Goal: Task Accomplishment & Management: Complete application form

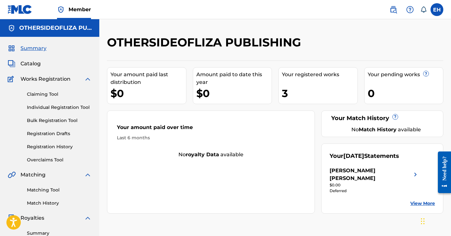
click at [49, 119] on link "Bulk Registration Tool" at bounding box center [59, 120] width 65 height 7
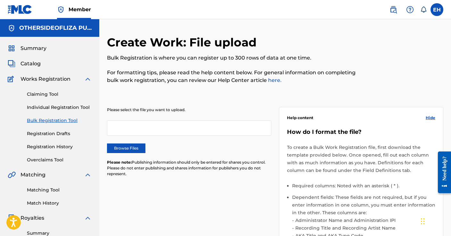
click at [51, 133] on link "Registration Drafts" at bounding box center [59, 133] width 65 height 7
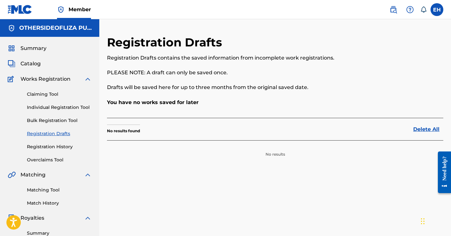
click at [48, 146] on link "Registration History" at bounding box center [59, 146] width 65 height 7
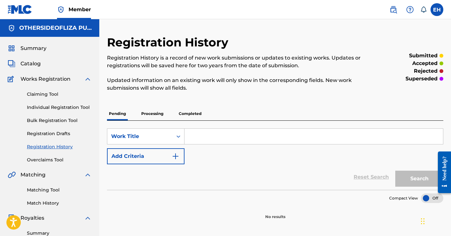
click at [151, 110] on p "Processing" at bounding box center [152, 113] width 26 height 13
click at [194, 110] on p "Completed" at bounding box center [190, 113] width 27 height 13
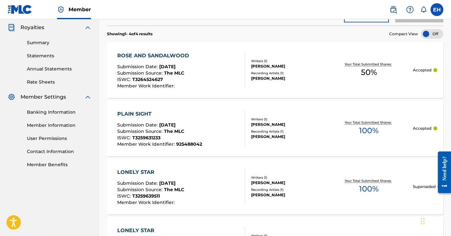
scroll to position [192, 0]
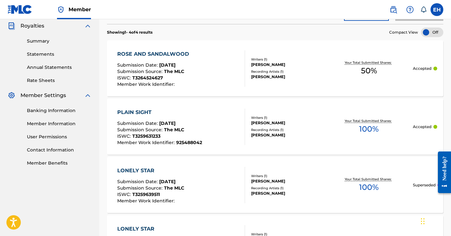
click at [353, 76] on div "Your Total Submitted Shares: 50 %" at bounding box center [369, 69] width 88 height 20
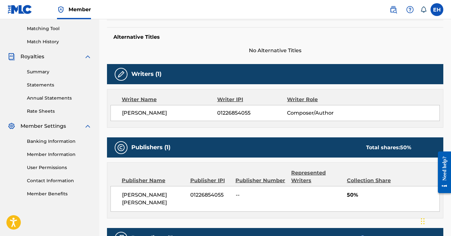
scroll to position [160, 0]
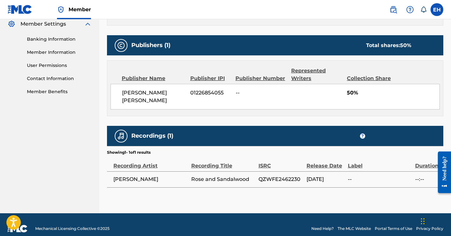
click at [349, 96] on span "50%" at bounding box center [393, 93] width 92 height 8
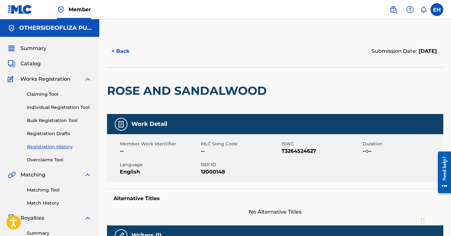
scroll to position [0, 0]
click at [122, 48] on button "< Back" at bounding box center [126, 51] width 38 height 16
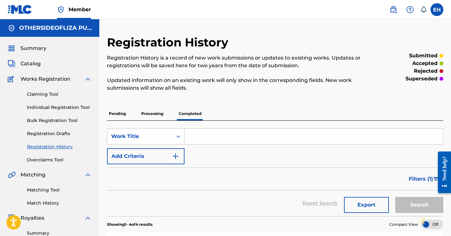
scroll to position [161, 0]
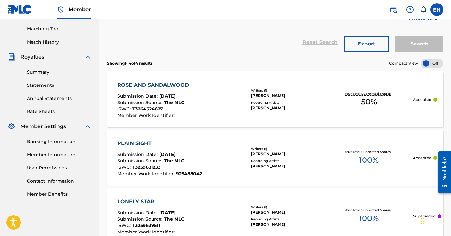
click at [365, 103] on span "50 %" at bounding box center [369, 102] width 16 height 12
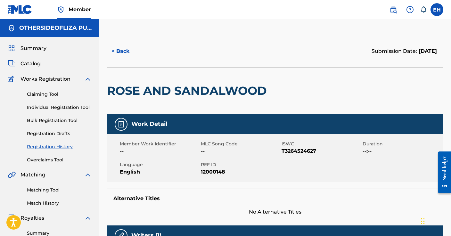
click at [117, 49] on button "< Back" at bounding box center [126, 51] width 38 height 16
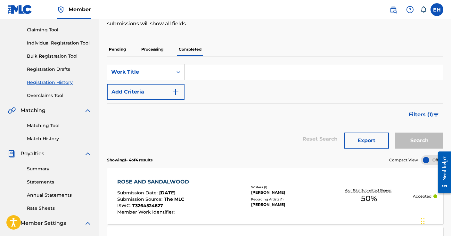
scroll to position [65, 0]
click at [51, 45] on link "Individual Registration Tool" at bounding box center [59, 42] width 65 height 7
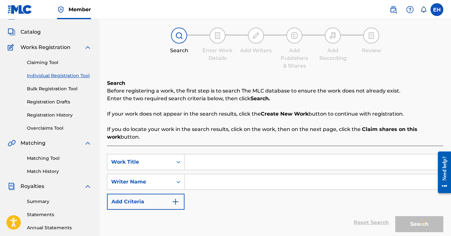
scroll to position [40, 0]
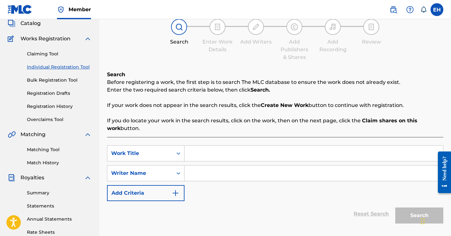
click at [235, 154] on input "Search Form" at bounding box center [313, 153] width 258 height 15
type input "Teeth"
click at [234, 168] on input "Search Form" at bounding box center [313, 172] width 258 height 15
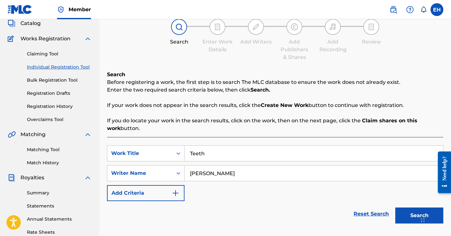
type input "[PERSON_NAME]"
click at [415, 212] on button "Search" at bounding box center [419, 215] width 48 height 16
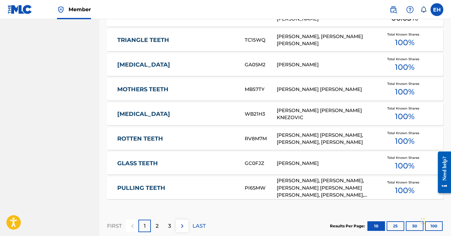
scroll to position [410, 0]
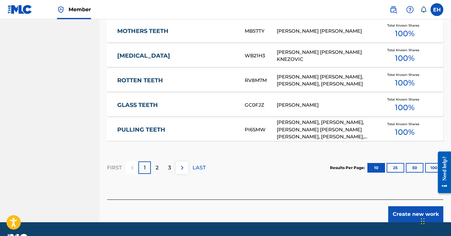
click at [402, 211] on button "Create new work" at bounding box center [415, 214] width 55 height 16
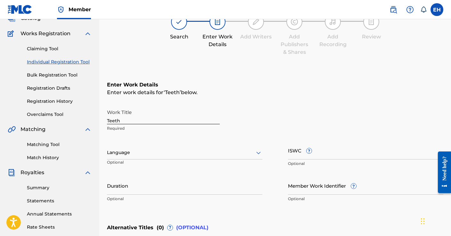
scroll to position [42, 0]
